Goal: Information Seeking & Learning: Find contact information

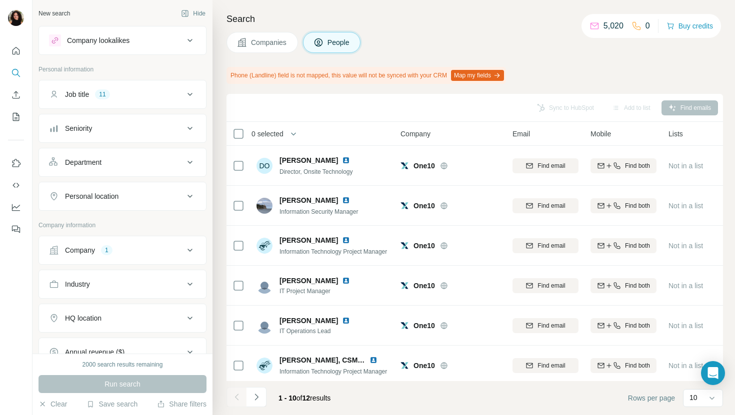
click at [248, 38] on button "Companies" at bounding box center [261, 42] width 71 height 21
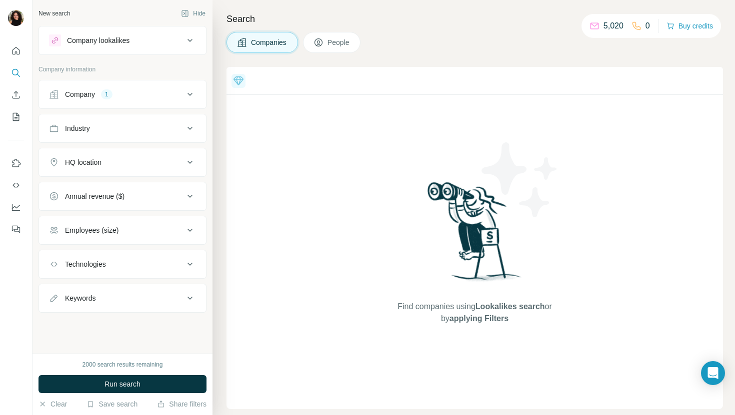
click at [102, 101] on button "Company 1" at bounding box center [122, 94] width 167 height 24
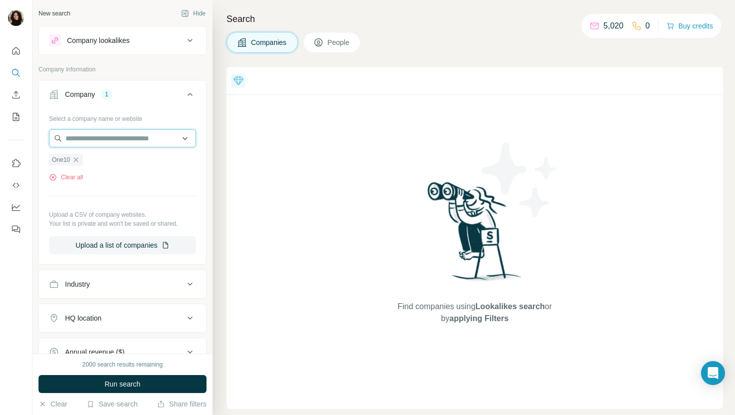
click at [114, 143] on input "text" at bounding box center [122, 138] width 147 height 18
paste input "**********"
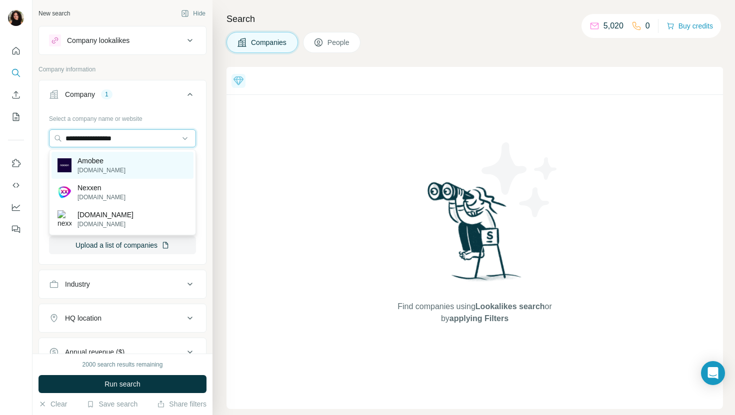
type input "**********"
click at [138, 168] on div "Amobee [DOMAIN_NAME]" at bounding box center [122, 165] width 142 height 27
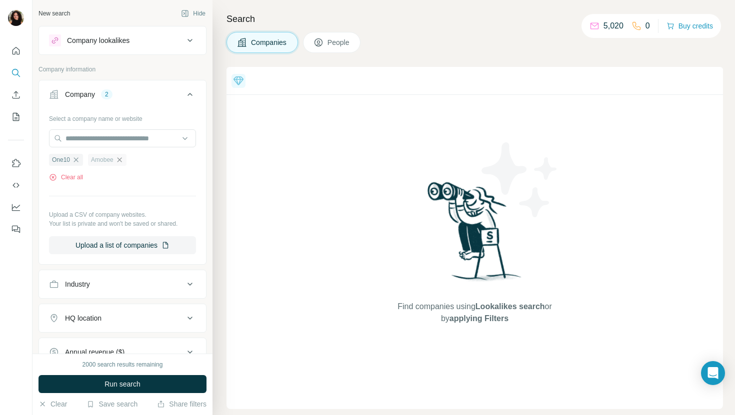
click at [122, 163] on icon "button" at bounding box center [119, 160] width 8 height 8
click at [80, 159] on div "One10" at bounding box center [66, 160] width 34 height 12
click at [88, 140] on input "text" at bounding box center [122, 138] width 147 height 18
paste input "**********"
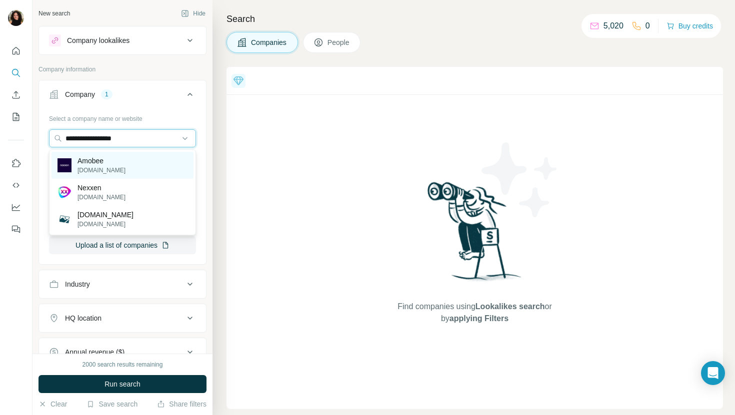
type input "**********"
click at [155, 156] on div "Amobee [DOMAIN_NAME]" at bounding box center [122, 165] width 142 height 27
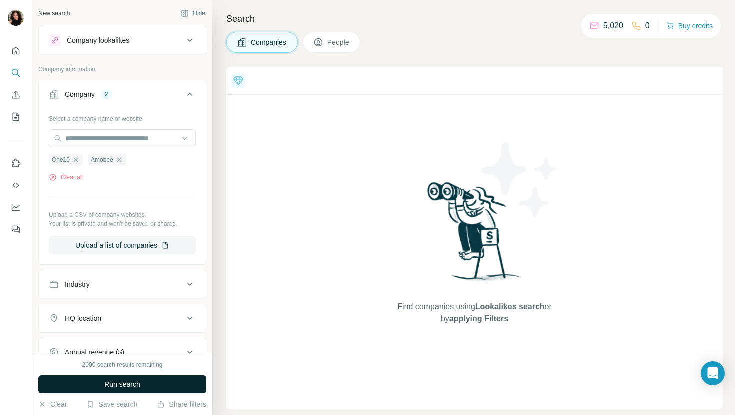
click at [94, 375] on button "Run search" at bounding box center [122, 384] width 168 height 18
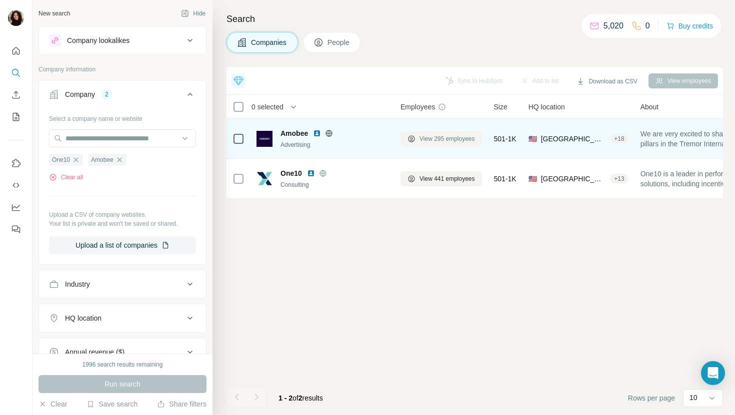
click at [456, 135] on span "View 295 employees" at bounding box center [446, 138] width 55 height 9
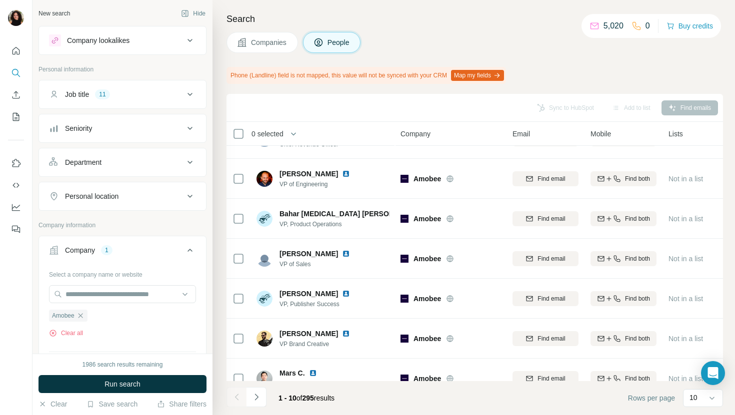
scroll to position [116, 0]
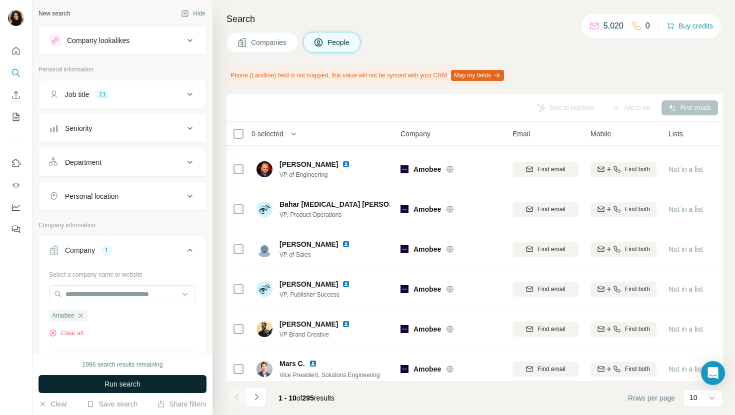
click at [140, 385] on span "Run search" at bounding box center [122, 384] width 36 height 10
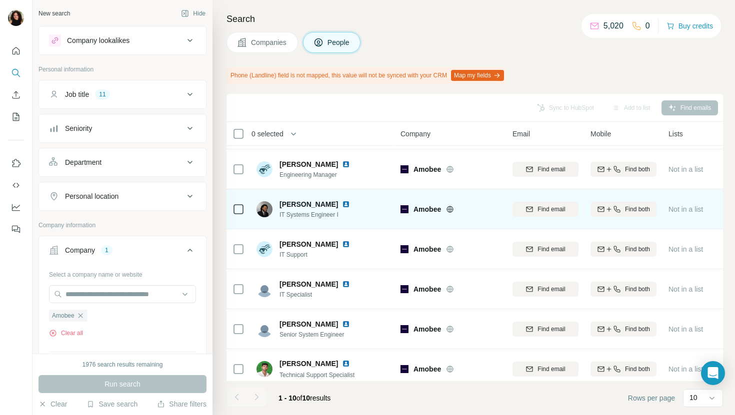
scroll to position [0, 0]
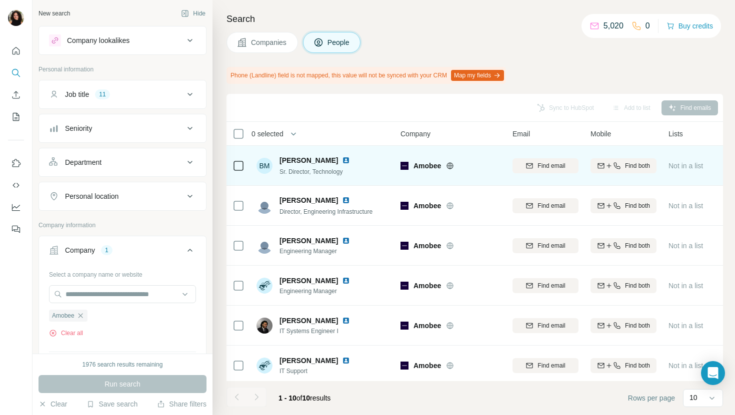
click at [338, 164] on div "[PERSON_NAME]" at bounding box center [320, 160] width 82 height 10
click at [342, 161] on img at bounding box center [346, 160] width 8 height 8
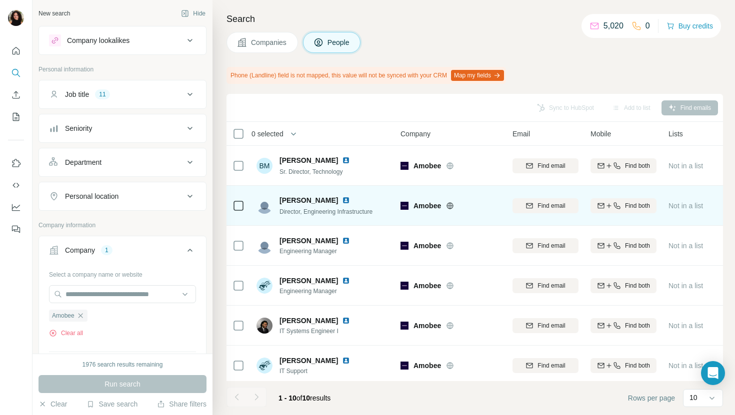
click at [342, 200] on img at bounding box center [346, 200] width 8 height 8
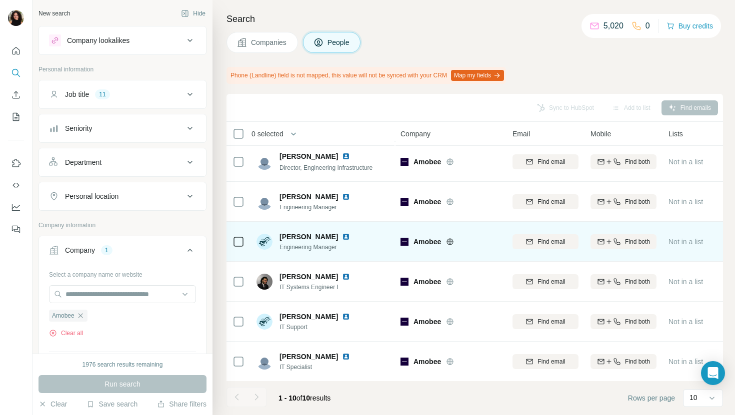
scroll to position [51, 0]
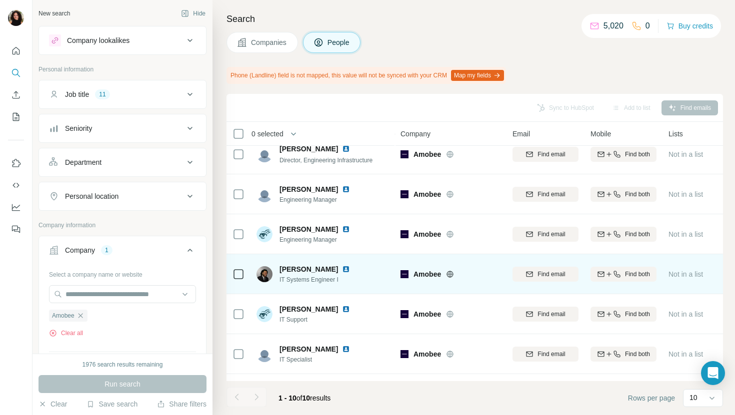
click at [350, 267] on img at bounding box center [346, 269] width 8 height 8
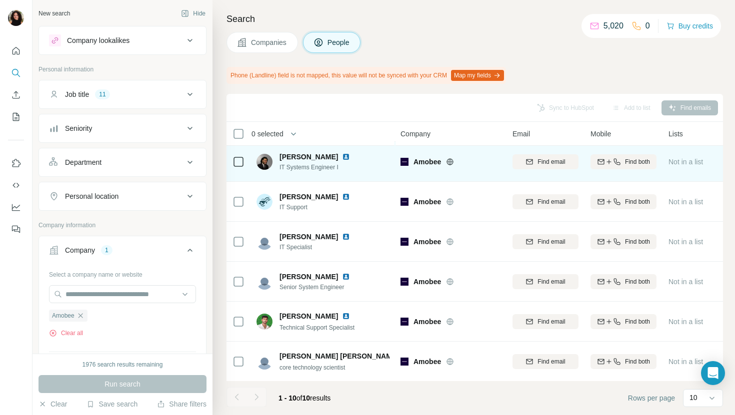
scroll to position [164, 0]
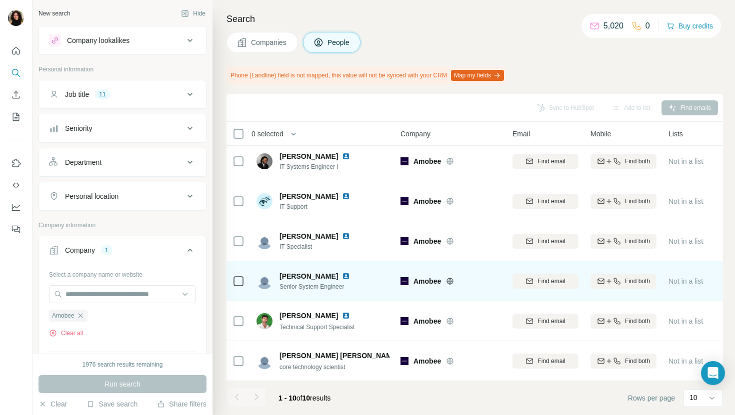
click at [342, 274] on img at bounding box center [346, 276] width 8 height 8
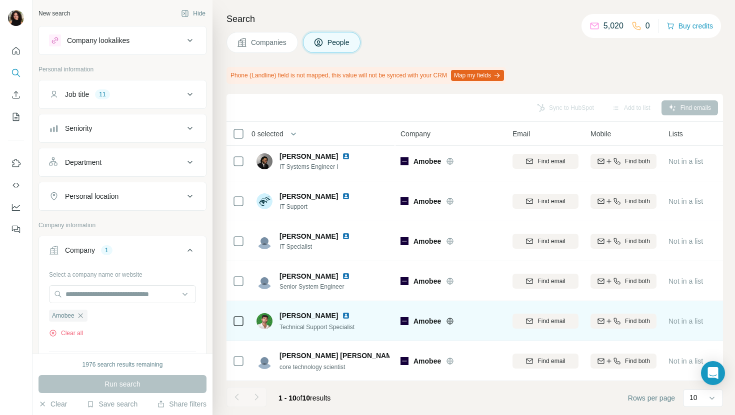
scroll to position [0, 0]
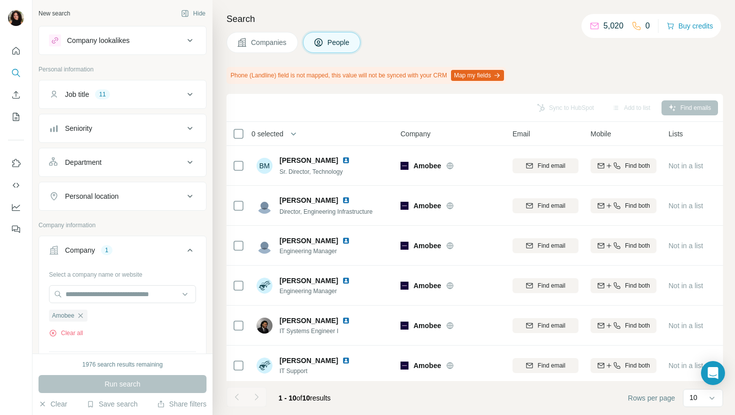
click at [271, 44] on span "Companies" at bounding box center [269, 42] width 36 height 10
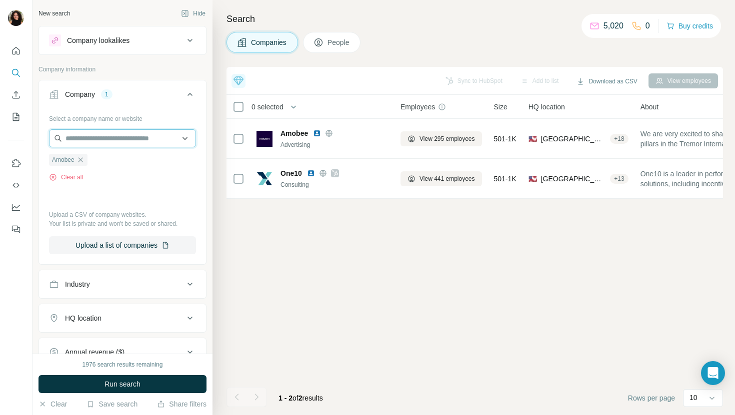
click at [162, 139] on input "text" at bounding box center [122, 138] width 147 height 18
paste input "**********"
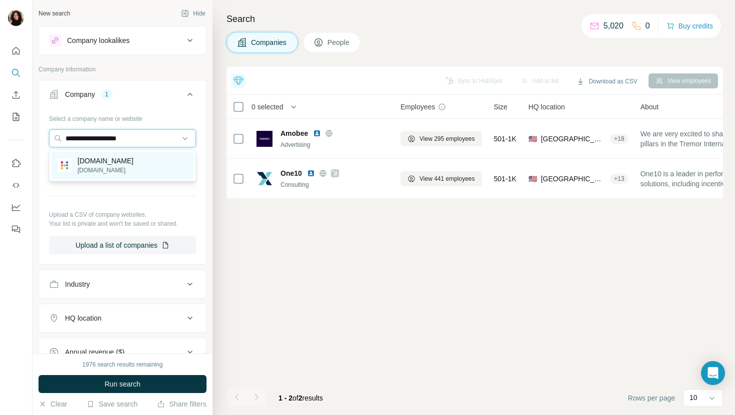
type input "**********"
click at [155, 169] on div "[DOMAIN_NAME] [DOMAIN_NAME]" at bounding box center [122, 165] width 142 height 27
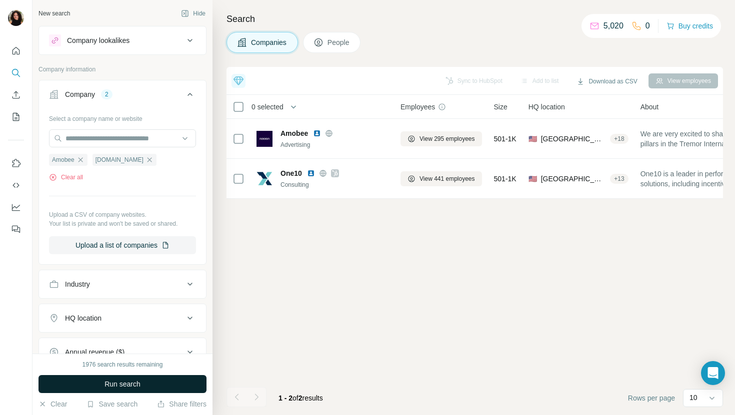
click at [129, 386] on span "Run search" at bounding box center [122, 384] width 36 height 10
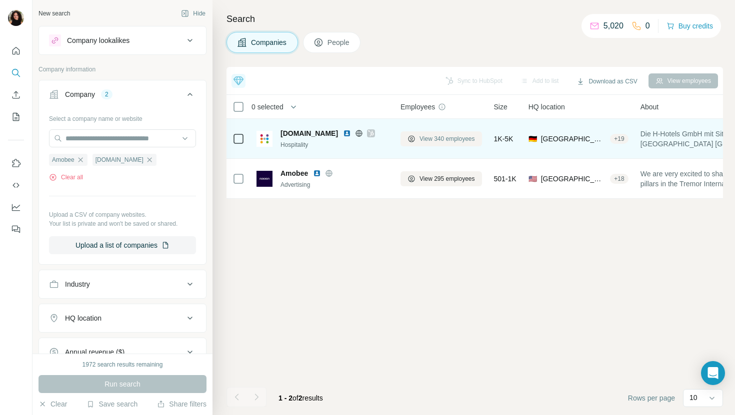
click at [448, 140] on span "View 340 employees" at bounding box center [446, 138] width 55 height 9
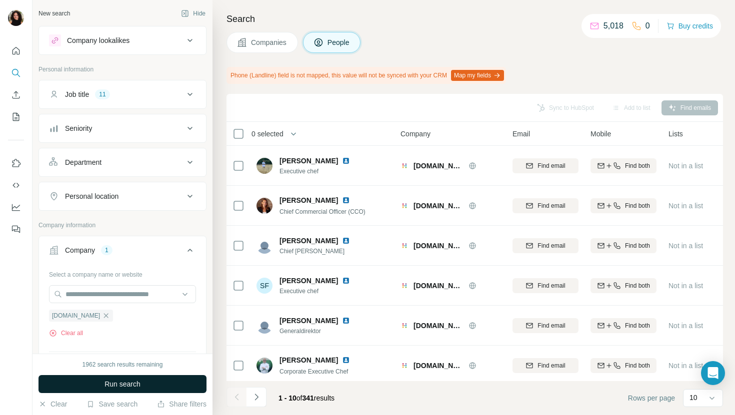
click at [170, 382] on button "Run search" at bounding box center [122, 384] width 168 height 18
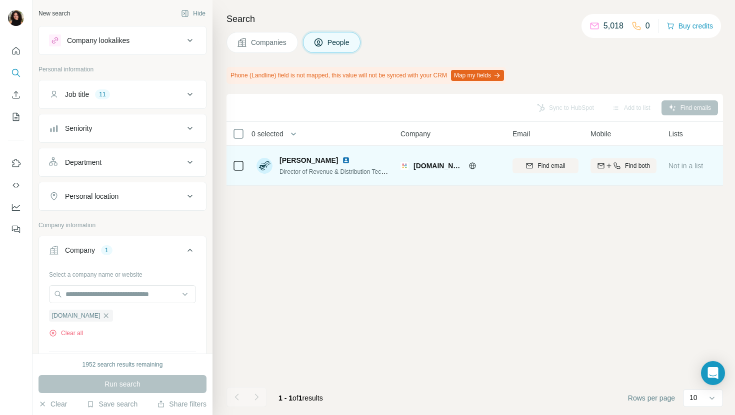
click at [342, 159] on img at bounding box center [346, 160] width 8 height 8
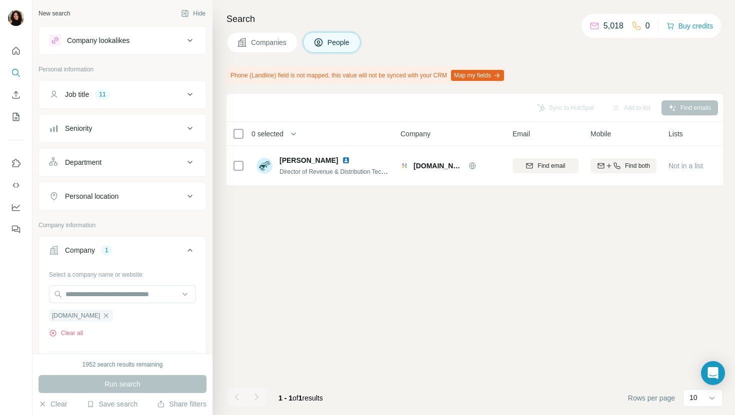
click at [270, 33] on button "Companies" at bounding box center [261, 42] width 71 height 21
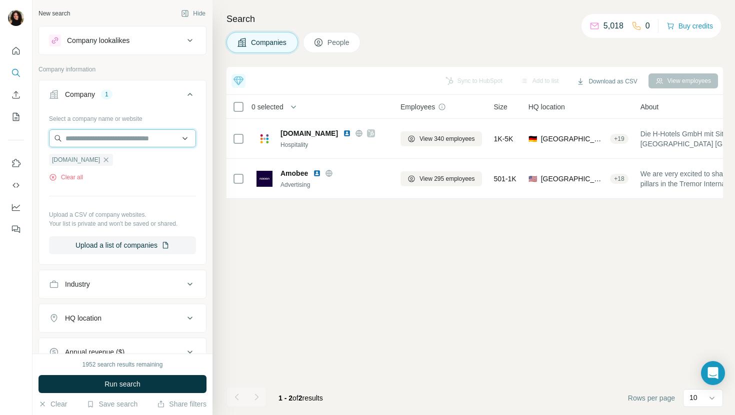
click at [126, 141] on input "text" at bounding box center [122, 138] width 147 height 18
paste input "**********"
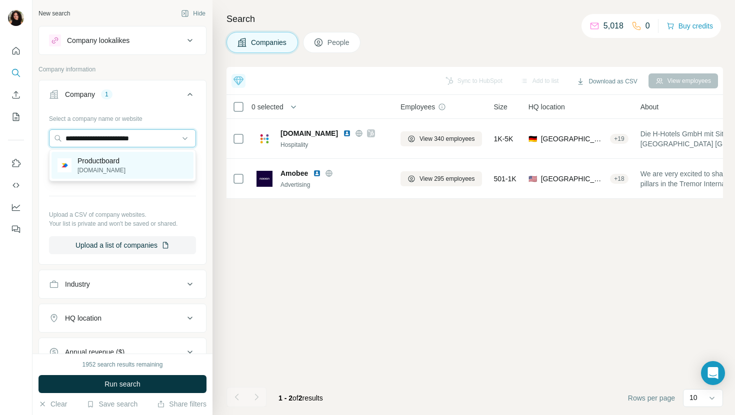
type input "**********"
click at [153, 155] on div "Productboard [DOMAIN_NAME]" at bounding box center [122, 165] width 142 height 27
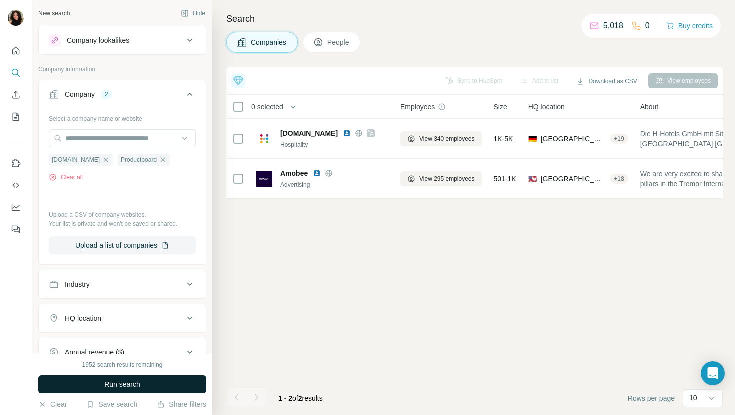
click at [135, 378] on button "Run search" at bounding box center [122, 384] width 168 height 18
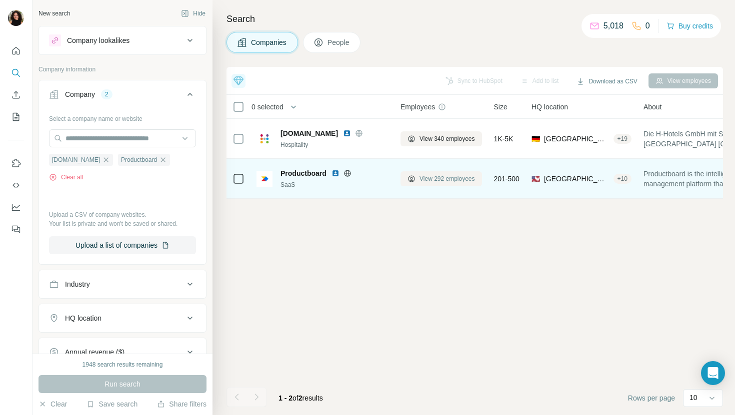
click at [451, 180] on span "View 292 employees" at bounding box center [446, 178] width 55 height 9
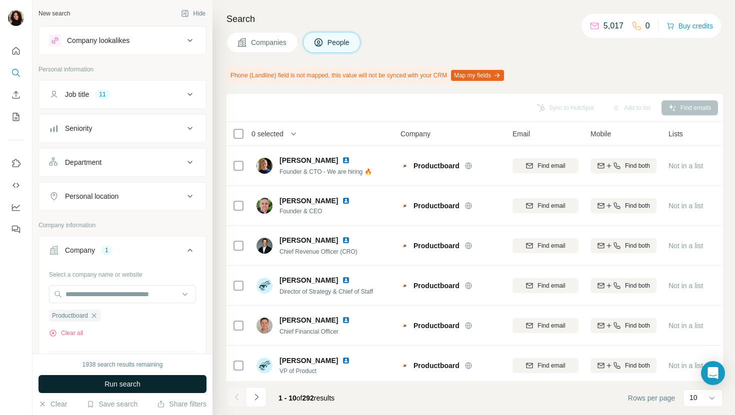
click at [172, 386] on button "Run search" at bounding box center [122, 384] width 168 height 18
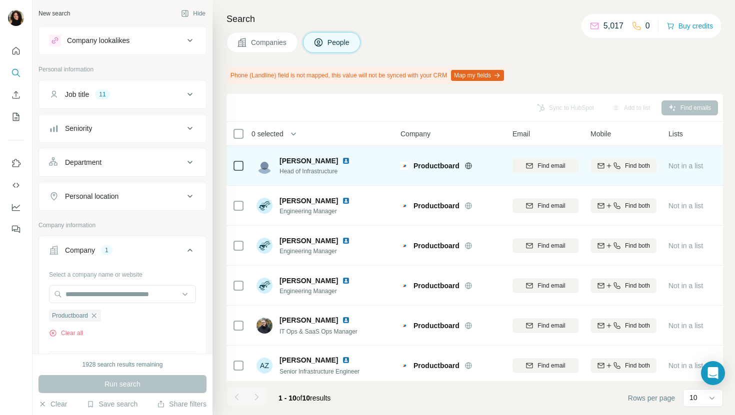
click at [350, 161] on img at bounding box center [346, 161] width 8 height 8
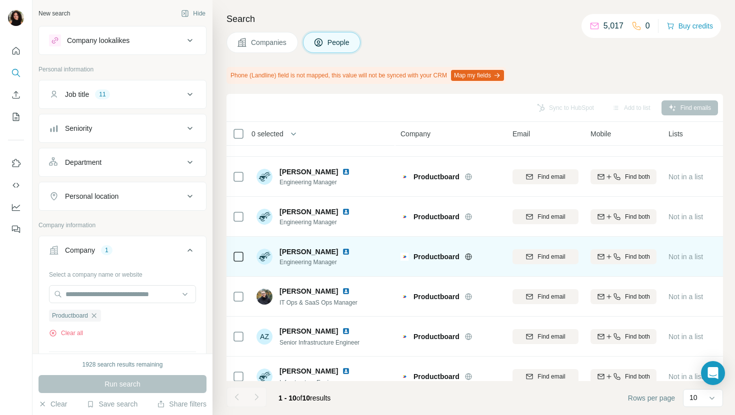
scroll to position [39, 0]
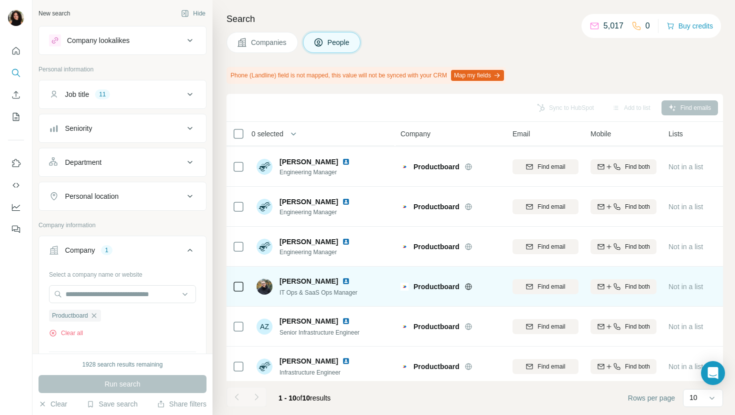
click at [344, 281] on img at bounding box center [346, 281] width 8 height 8
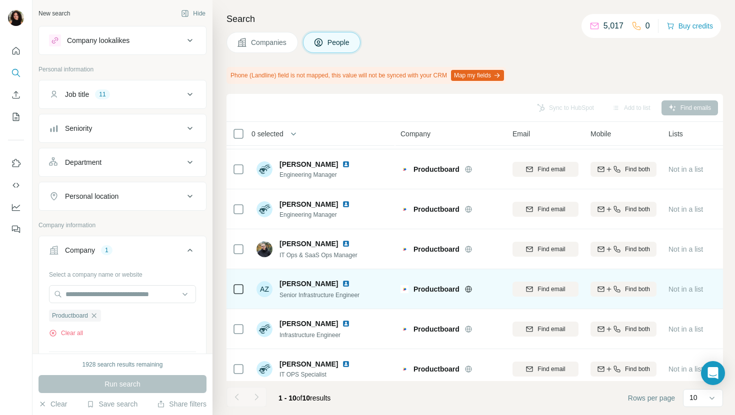
click at [350, 281] on img at bounding box center [346, 284] width 8 height 8
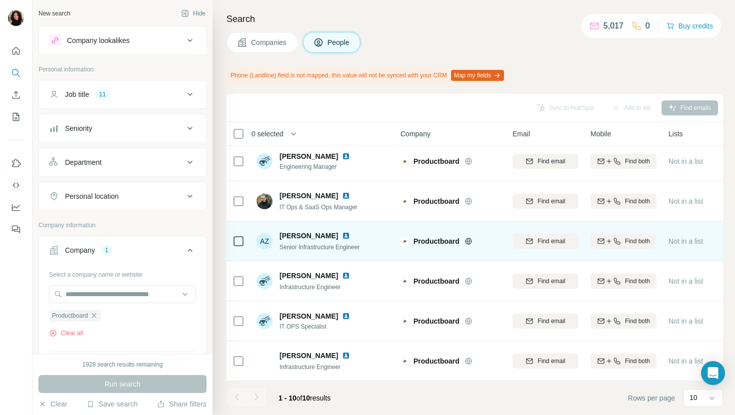
scroll to position [153, 0]
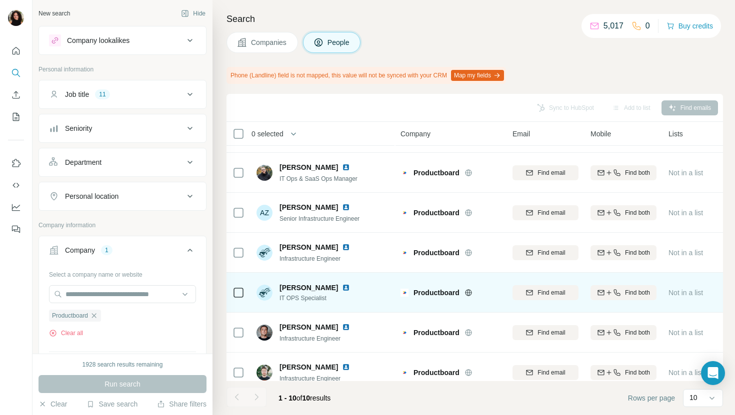
click at [343, 287] on img at bounding box center [346, 288] width 8 height 8
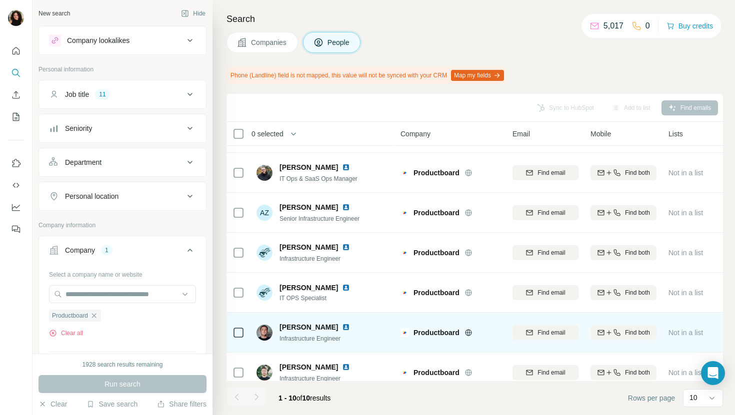
click at [342, 326] on img at bounding box center [346, 327] width 8 height 8
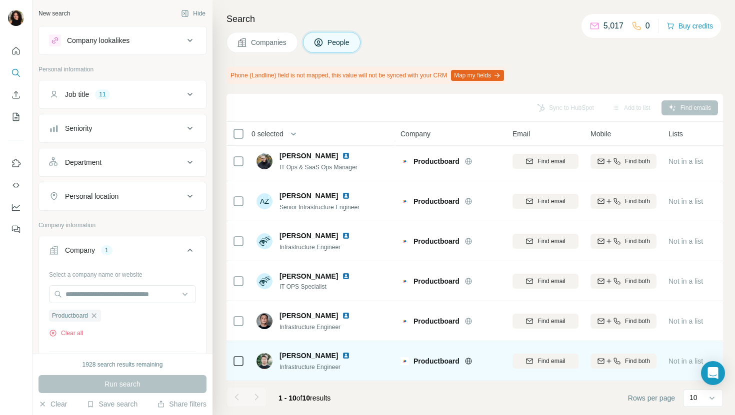
click at [342, 354] on img at bounding box center [346, 356] width 8 height 8
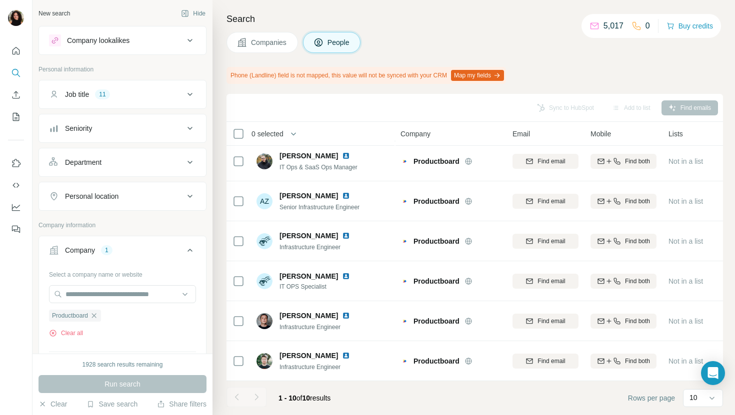
click at [261, 47] on button "Companies" at bounding box center [261, 42] width 71 height 21
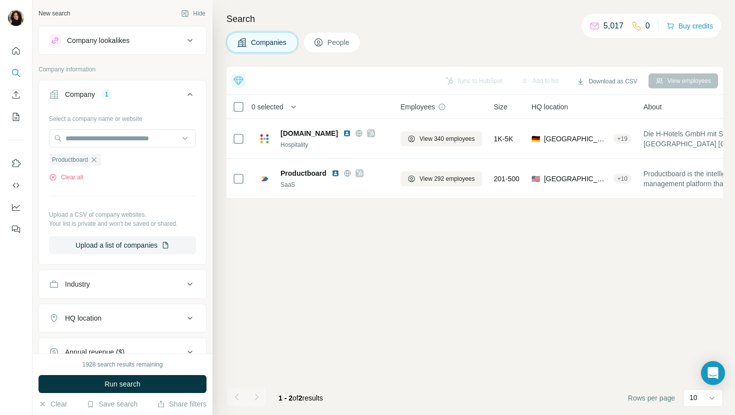
scroll to position [0, 0]
click at [125, 135] on input "text" at bounding box center [122, 138] width 147 height 18
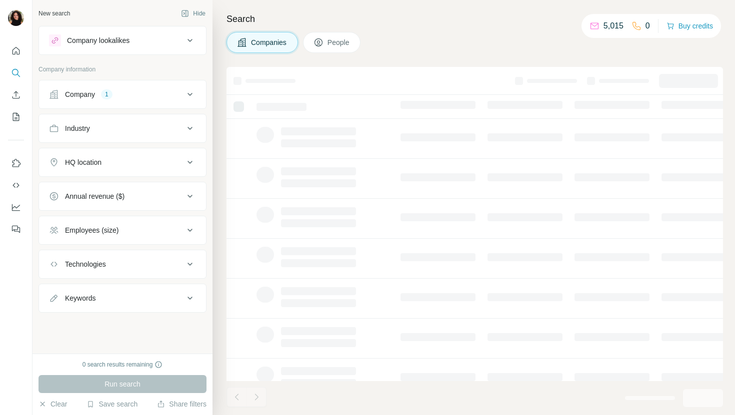
click at [168, 105] on button "Company 1" at bounding box center [122, 94] width 167 height 24
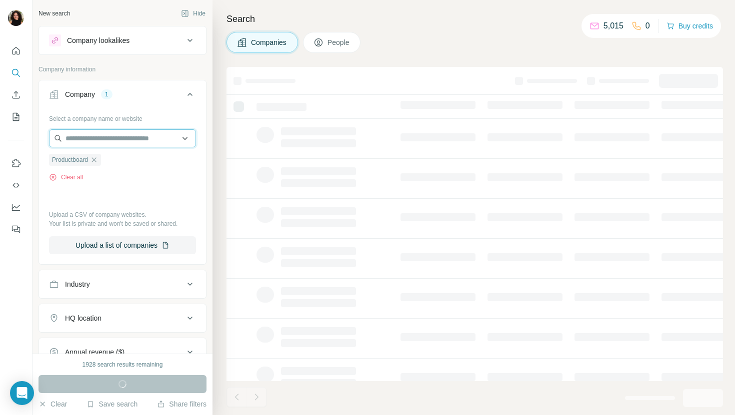
click at [129, 138] on input "text" at bounding box center [122, 138] width 147 height 18
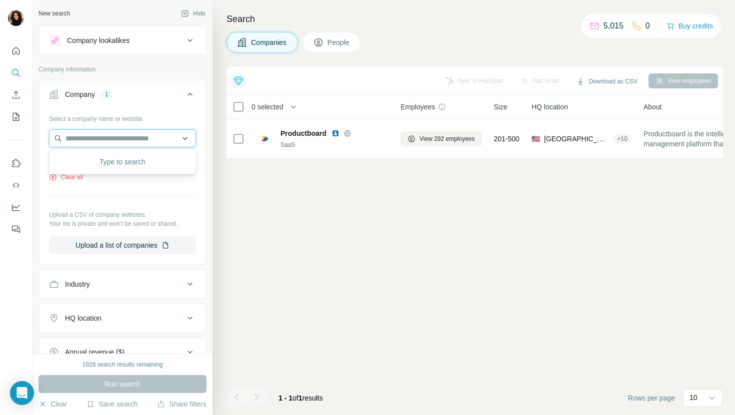
paste input "**********"
type input "**********"
click at [142, 164] on div "Isg isg-one.com" at bounding box center [122, 165] width 142 height 27
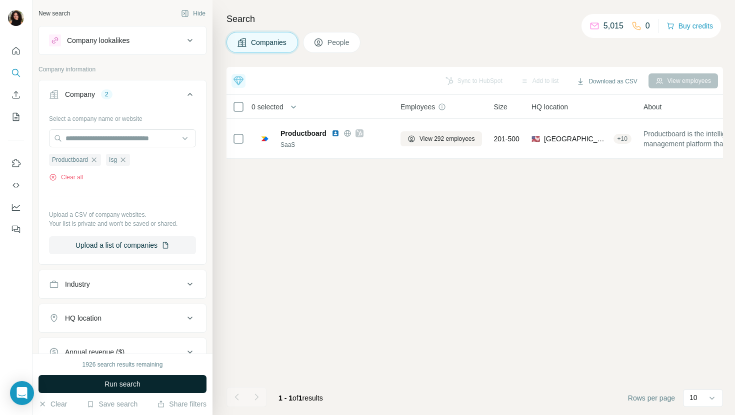
click at [127, 381] on span "Run search" at bounding box center [122, 384] width 36 height 10
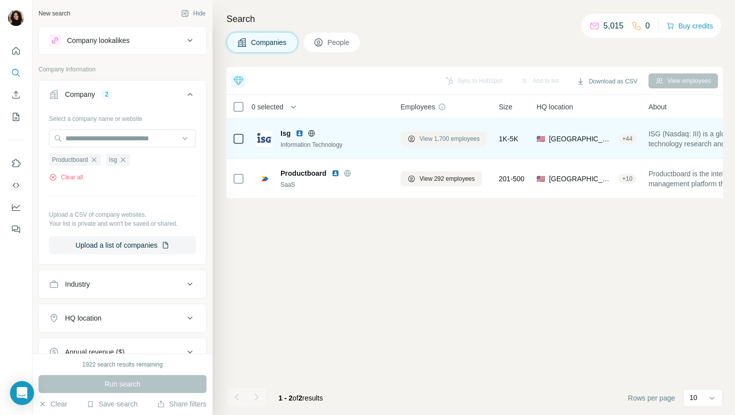
click at [435, 136] on span "View 1,700 employees" at bounding box center [449, 138] width 60 height 9
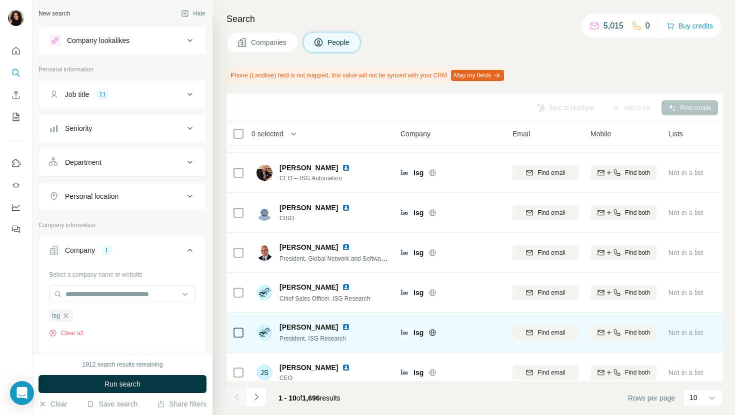
scroll to position [164, 0]
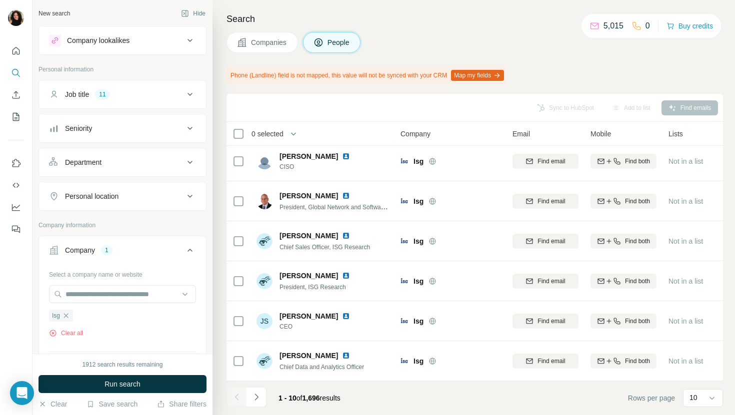
click at [184, 373] on div "1912 search results remaining Run search Clear Save search Share filters" at bounding box center [122, 384] width 180 height 61
click at [178, 385] on button "Run search" at bounding box center [122, 384] width 168 height 18
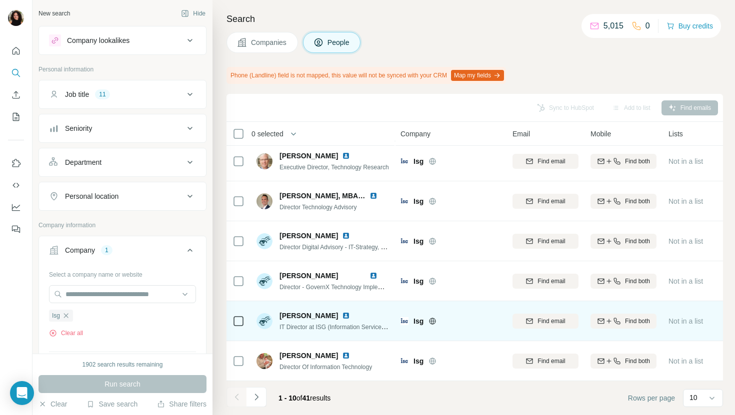
click at [342, 314] on img at bounding box center [346, 316] width 8 height 8
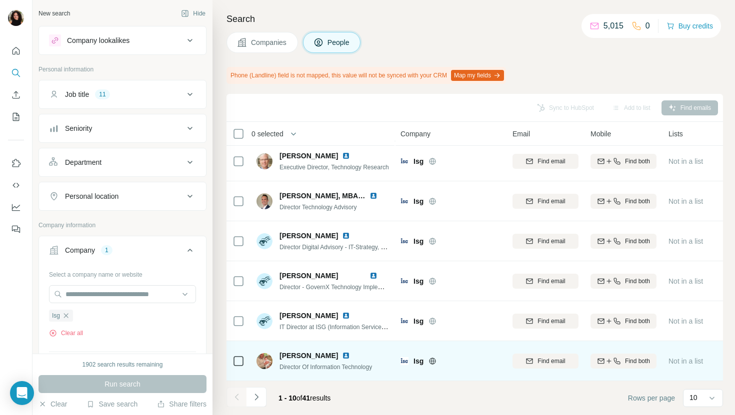
click at [342, 357] on img at bounding box center [346, 356] width 8 height 8
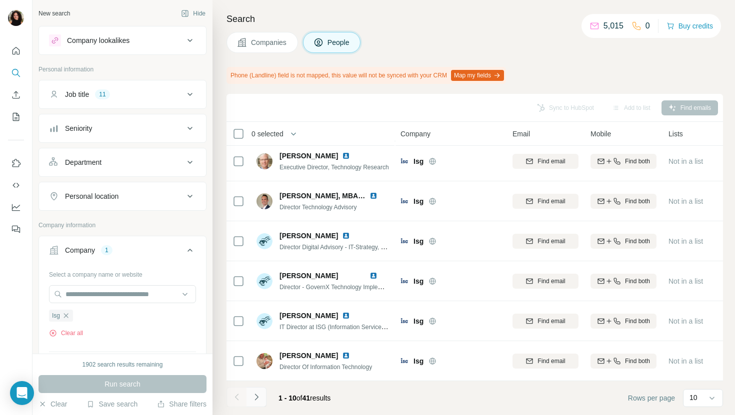
click at [262, 402] on button "Navigate to next page" at bounding box center [256, 397] width 20 height 20
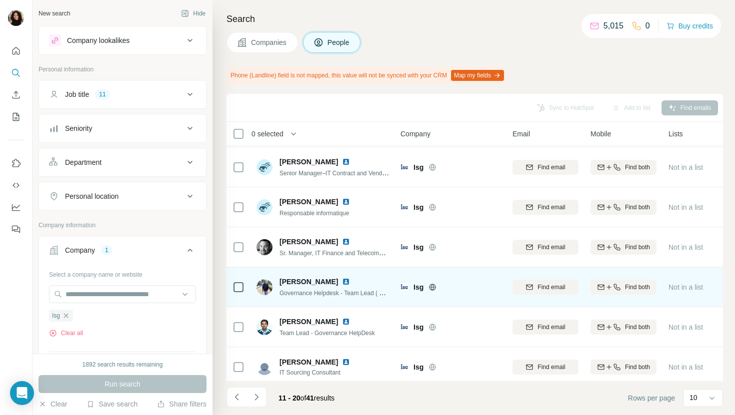
scroll to position [0, 0]
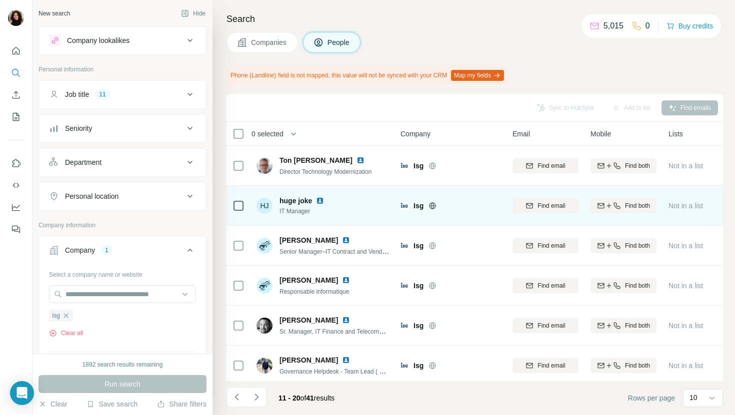
click at [320, 198] on img at bounding box center [320, 201] width 8 height 8
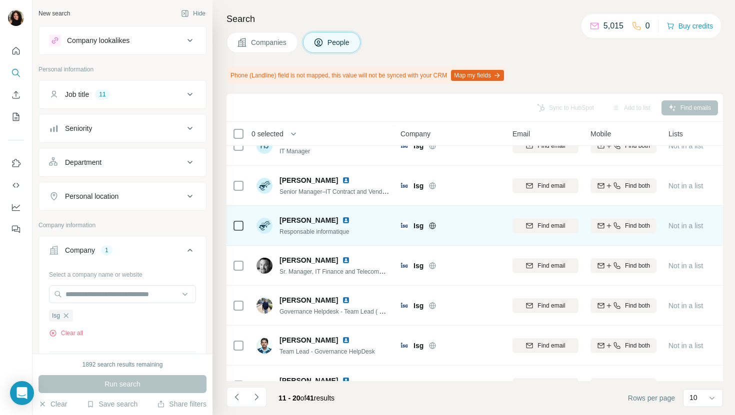
scroll to position [68, 0]
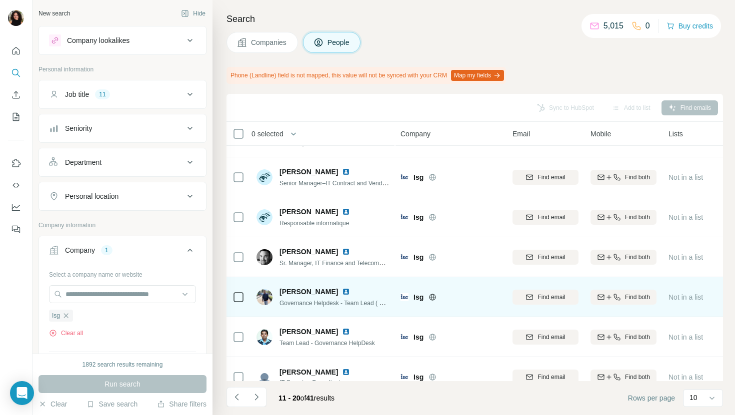
click at [342, 291] on img at bounding box center [346, 292] width 8 height 8
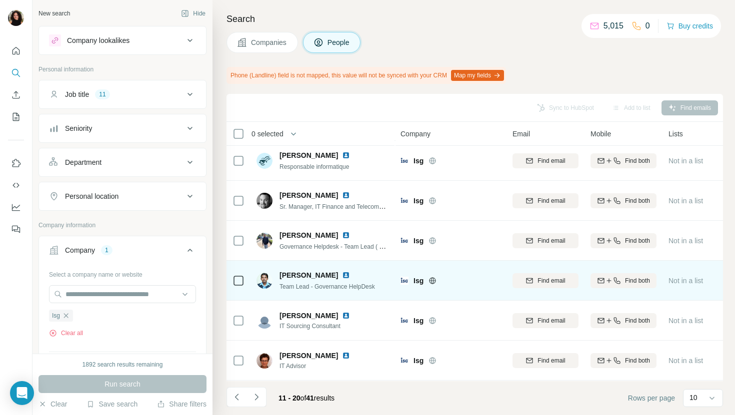
scroll to position [164, 0]
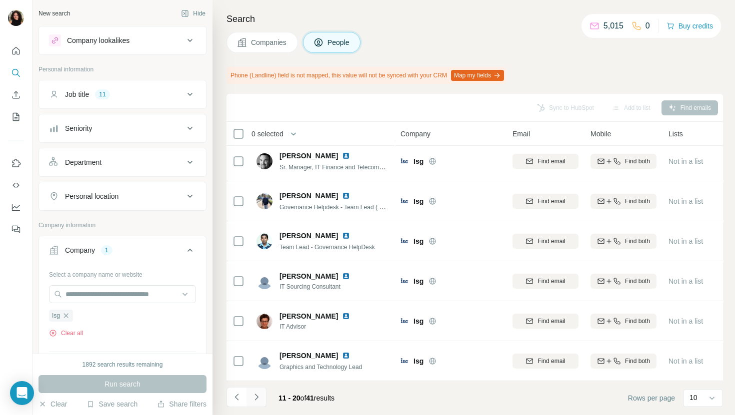
click at [260, 394] on icon "Navigate to next page" at bounding box center [256, 397] width 10 height 10
click at [256, 399] on icon "Navigate to next page" at bounding box center [255, 397] width 3 height 6
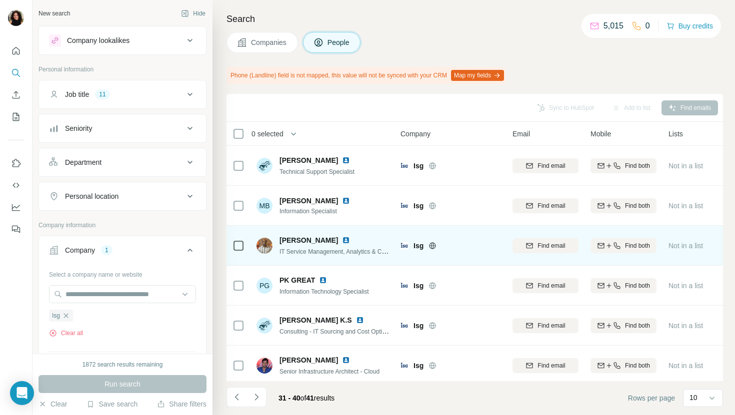
click at [350, 239] on img at bounding box center [346, 240] width 8 height 8
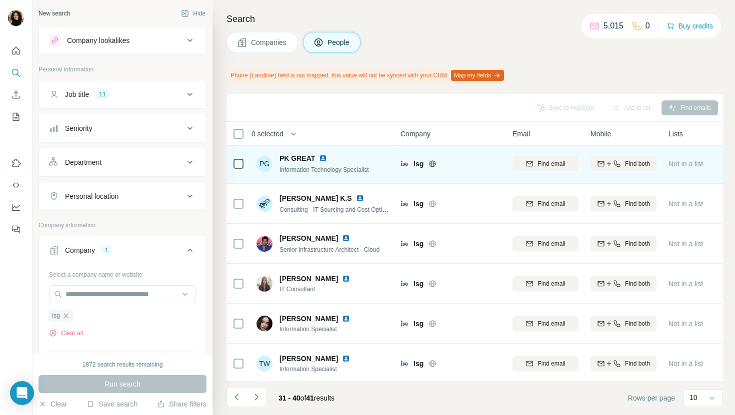
scroll to position [164, 0]
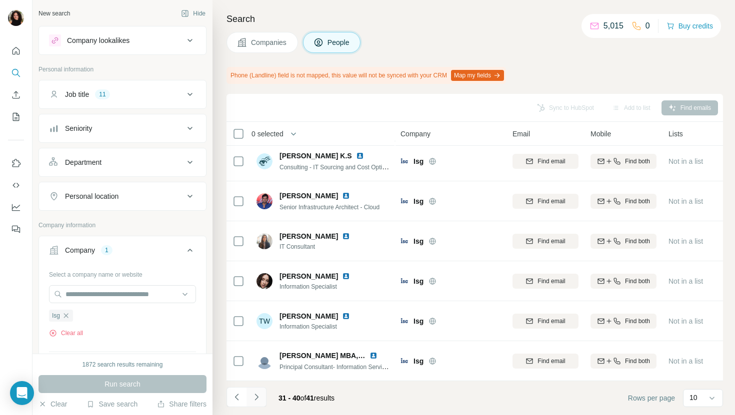
click at [261, 398] on button "Navigate to next page" at bounding box center [256, 397] width 20 height 20
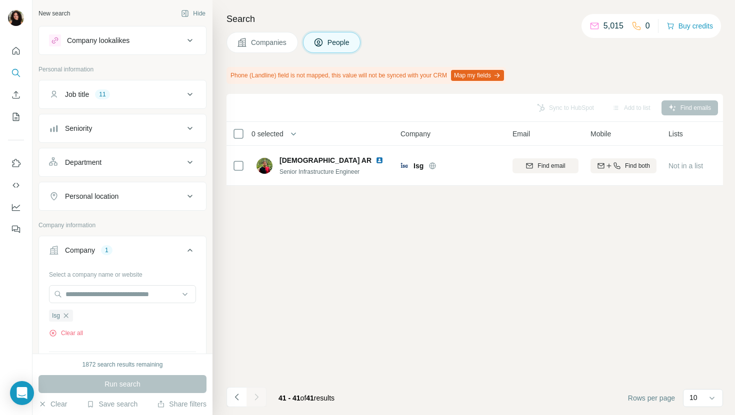
scroll to position [0, 0]
